Goal: Information Seeking & Learning: Learn about a topic

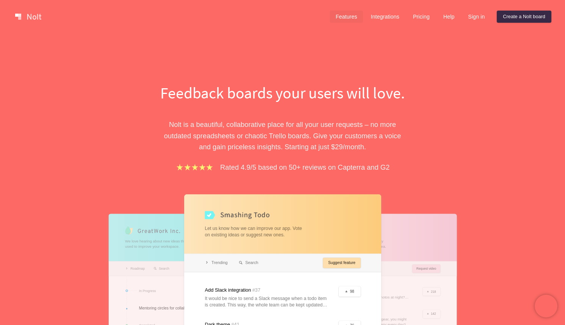
click at [337, 16] on link "Features" at bounding box center [347, 17] width 34 height 12
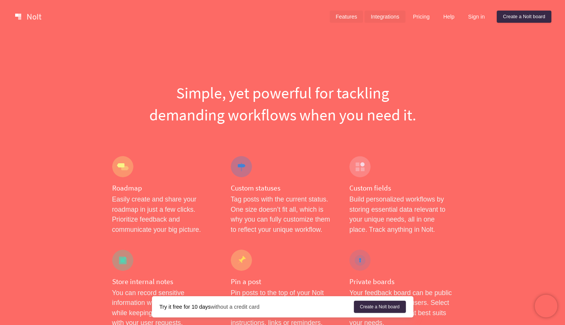
click at [371, 15] on link "Integrations" at bounding box center [385, 17] width 41 height 12
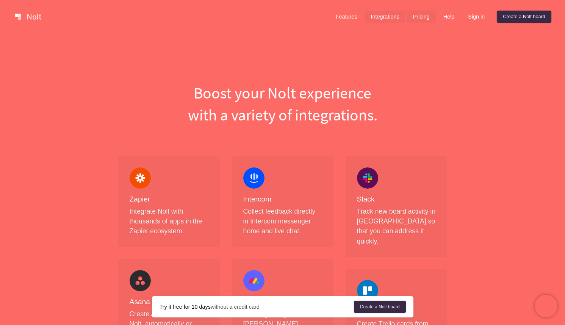
click at [416, 19] on link "Pricing" at bounding box center [421, 17] width 29 height 12
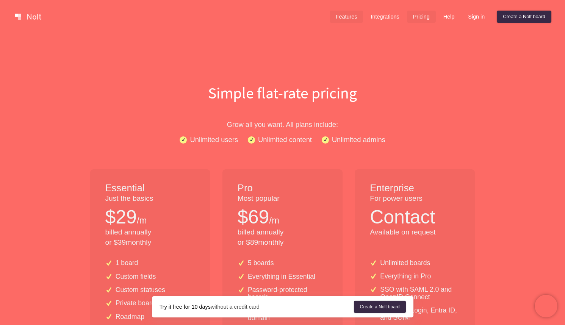
click at [345, 19] on link "Features" at bounding box center [347, 17] width 34 height 12
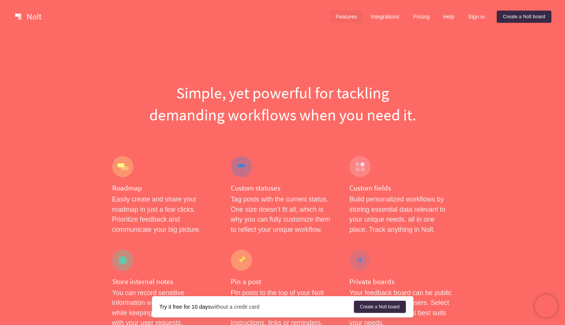
click at [338, 16] on link "Features" at bounding box center [347, 17] width 34 height 12
click at [33, 17] on link at bounding box center [28, 17] width 32 height 12
